Goal: Task Accomplishment & Management: Manage account settings

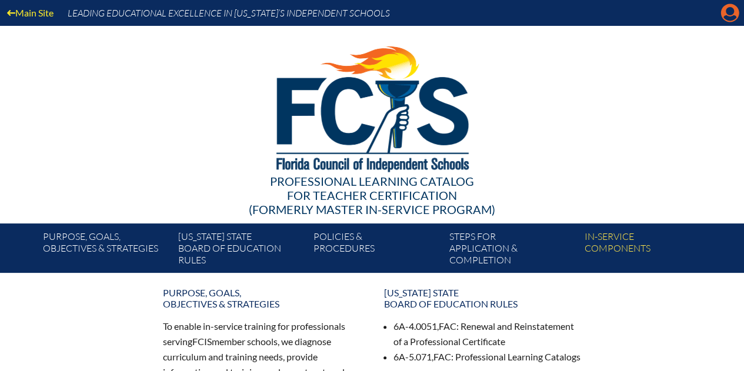
click at [735, 11] on icon at bounding box center [730, 13] width 18 height 18
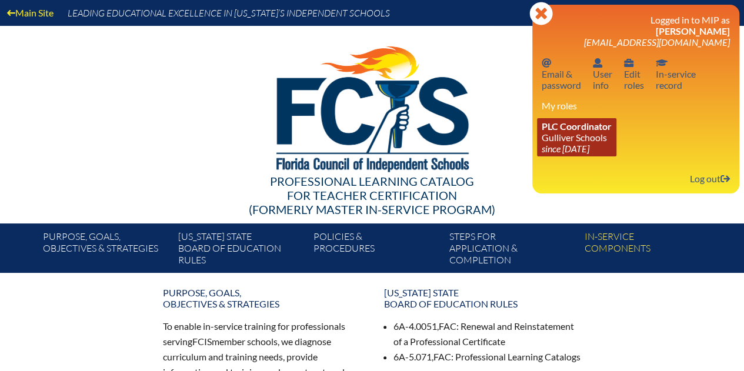
click at [598, 131] on span "PLC Coordinator" at bounding box center [577, 126] width 70 height 11
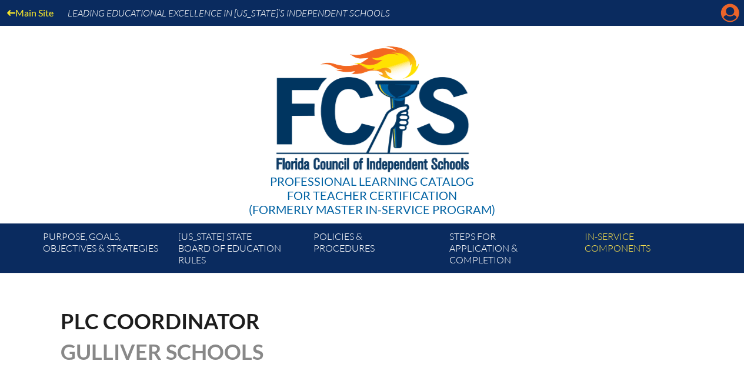
click at [721, 15] on icon at bounding box center [730, 13] width 18 height 18
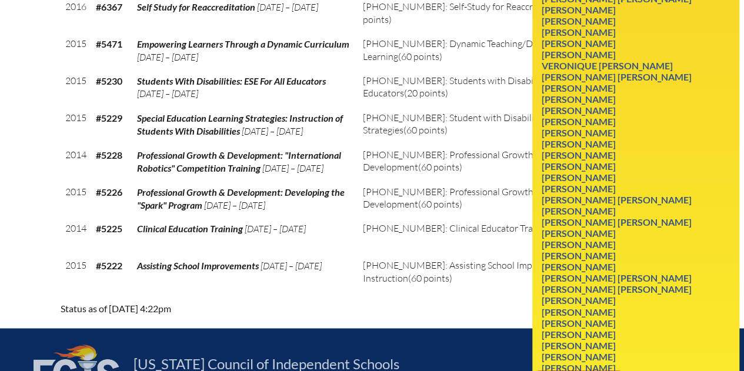
scroll to position [3155, 0]
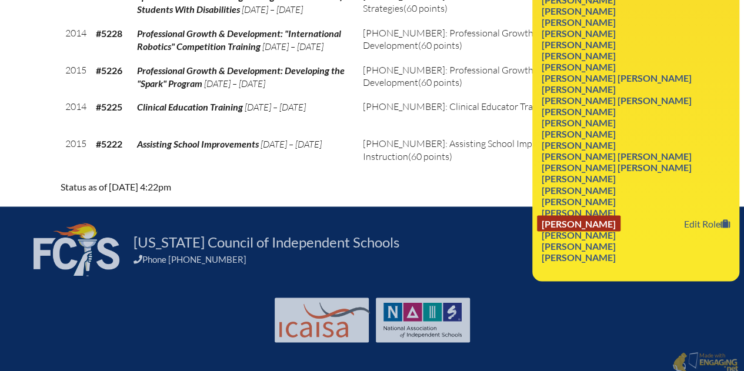
click at [615, 231] on link "John Joseph Zambolla" at bounding box center [578, 223] width 83 height 16
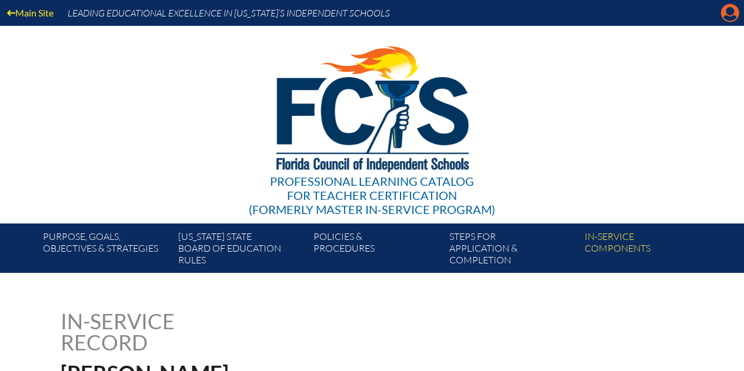
click at [730, 12] on icon "Manage account" at bounding box center [729, 13] width 19 height 19
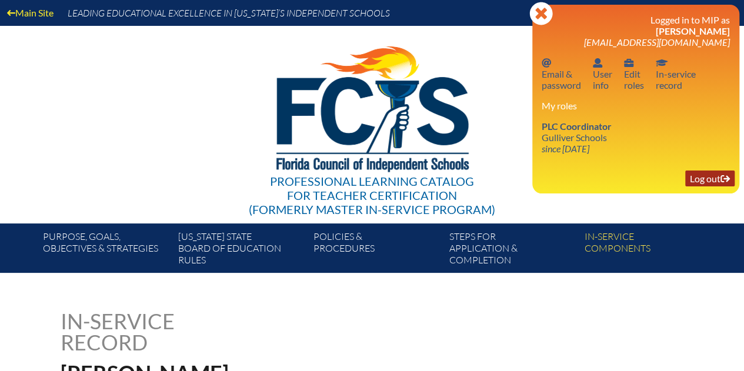
click at [711, 178] on link "Log out Log out" at bounding box center [709, 179] width 49 height 16
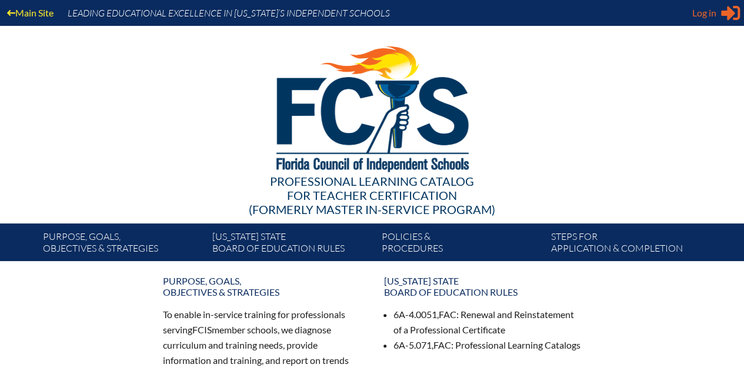
click at [707, 18] on span "Log in" at bounding box center [704, 13] width 24 height 14
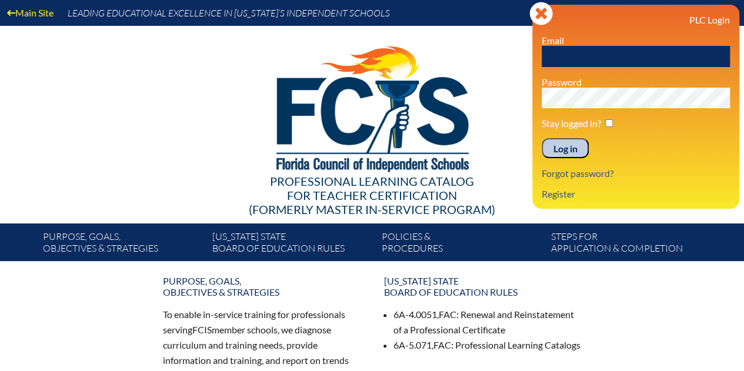
click at [573, 55] on input "text" at bounding box center [636, 56] width 188 height 21
type input "[EMAIL_ADDRESS][DOMAIN_NAME]"
click at [562, 147] on input "Log in" at bounding box center [565, 148] width 47 height 20
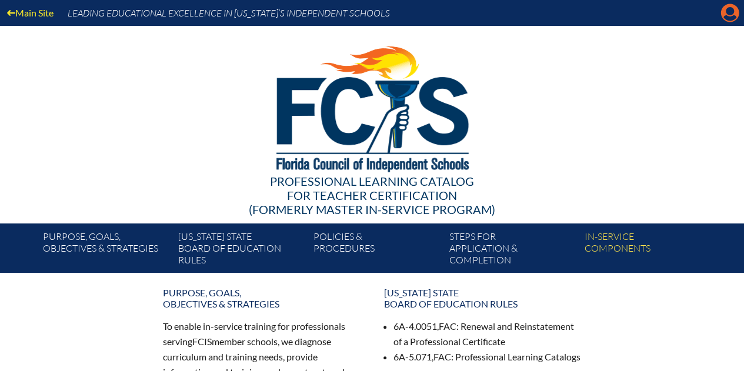
click at [728, 15] on icon "Manage account" at bounding box center [729, 13] width 19 height 19
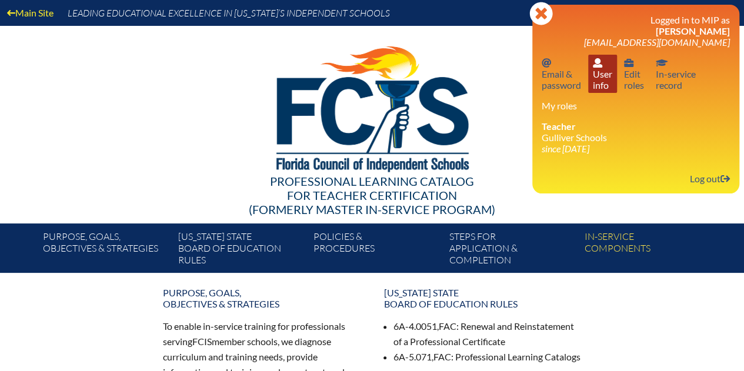
click at [603, 71] on link "User info User info" at bounding box center [602, 74] width 29 height 38
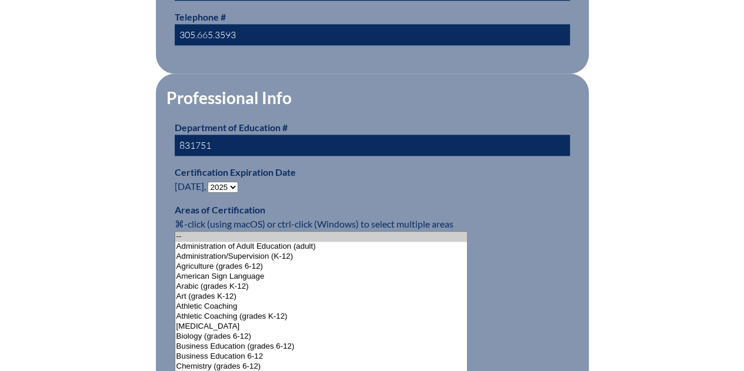
scroll to position [706, 0]
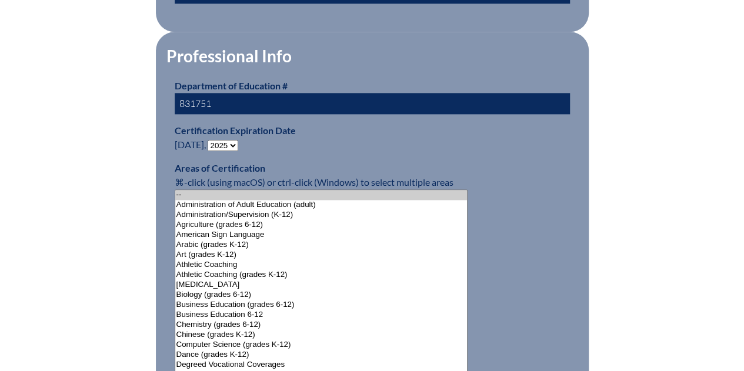
click at [235, 141] on select "- 2031 2030 2029 2028 2027 2026 2025 2024 2023 2022 2021 2020 2019 2018 2017 20…" at bounding box center [223, 145] width 31 height 11
select select "2030"
click at [210, 140] on select "- 2031 2030 2029 2028 2027 2026 2025 2024 2023 2022 2021 2020 2019 2018 2017 20…" at bounding box center [223, 145] width 31 height 11
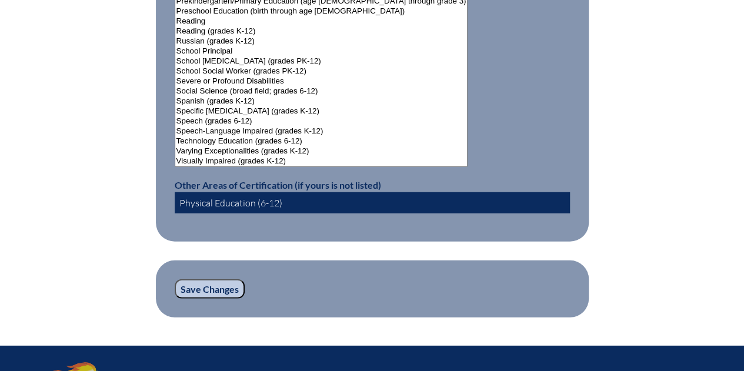
scroll to position [1588, 0]
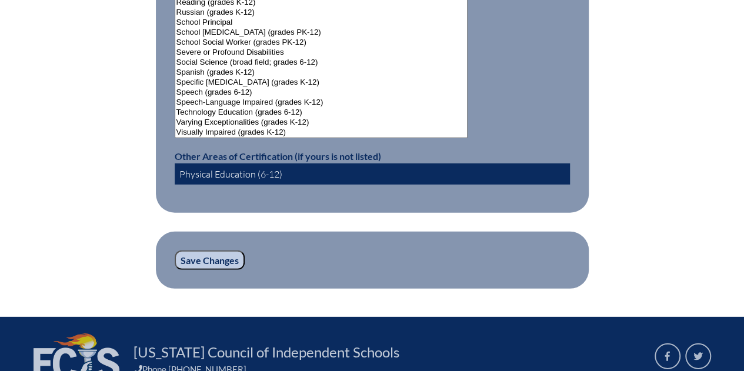
click at [232, 254] on input "Save Changes" at bounding box center [210, 260] width 70 height 20
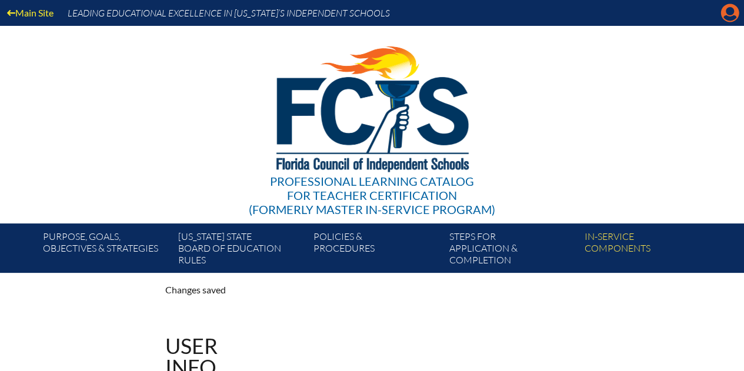
click at [726, 11] on icon "Manage account" at bounding box center [729, 13] width 19 height 19
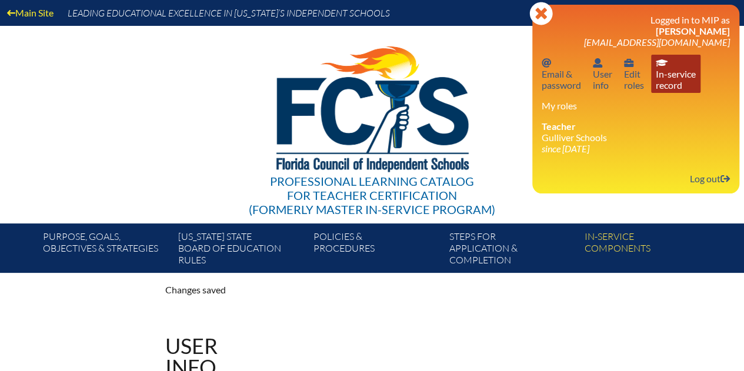
click at [677, 73] on link "In-service record In-service record" at bounding box center [675, 74] width 49 height 38
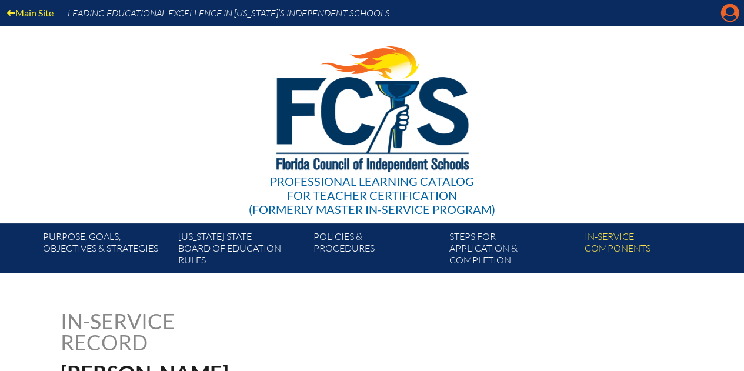
click at [727, 15] on icon "Manage account" at bounding box center [729, 13] width 19 height 19
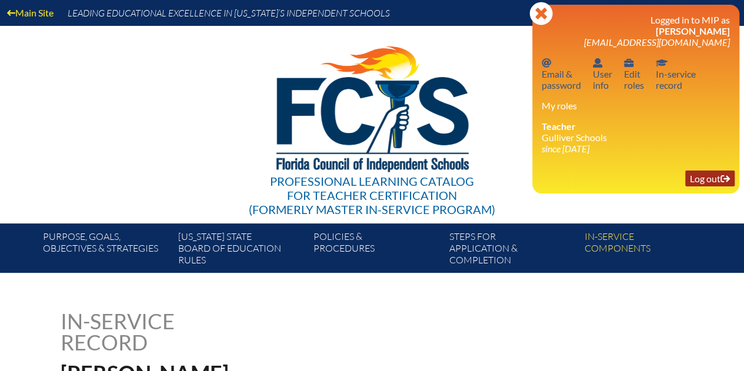
click at [698, 182] on link "Log out Log out" at bounding box center [709, 179] width 49 height 16
